Goal: Find specific page/section: Find specific page/section

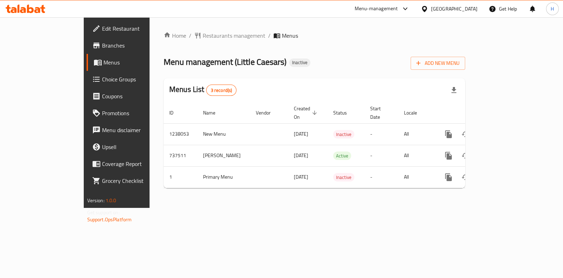
click at [398, 10] on div "Menu-management" at bounding box center [376, 9] width 43 height 8
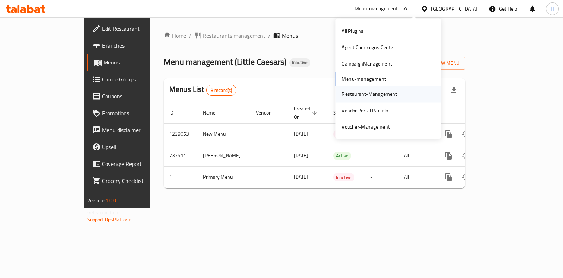
click at [366, 91] on div "Restaurant-Management" at bounding box center [369, 94] width 55 height 8
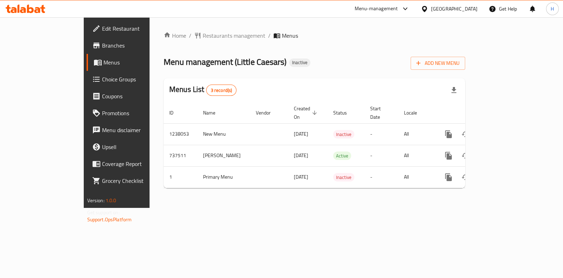
click at [398, 7] on div "Menu-management" at bounding box center [376, 9] width 43 height 8
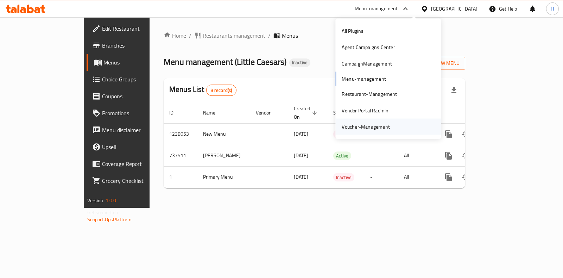
click at [392, 127] on div "Voucher-Management" at bounding box center [366, 127] width 60 height 16
